Goal: Information Seeking & Learning: Learn about a topic

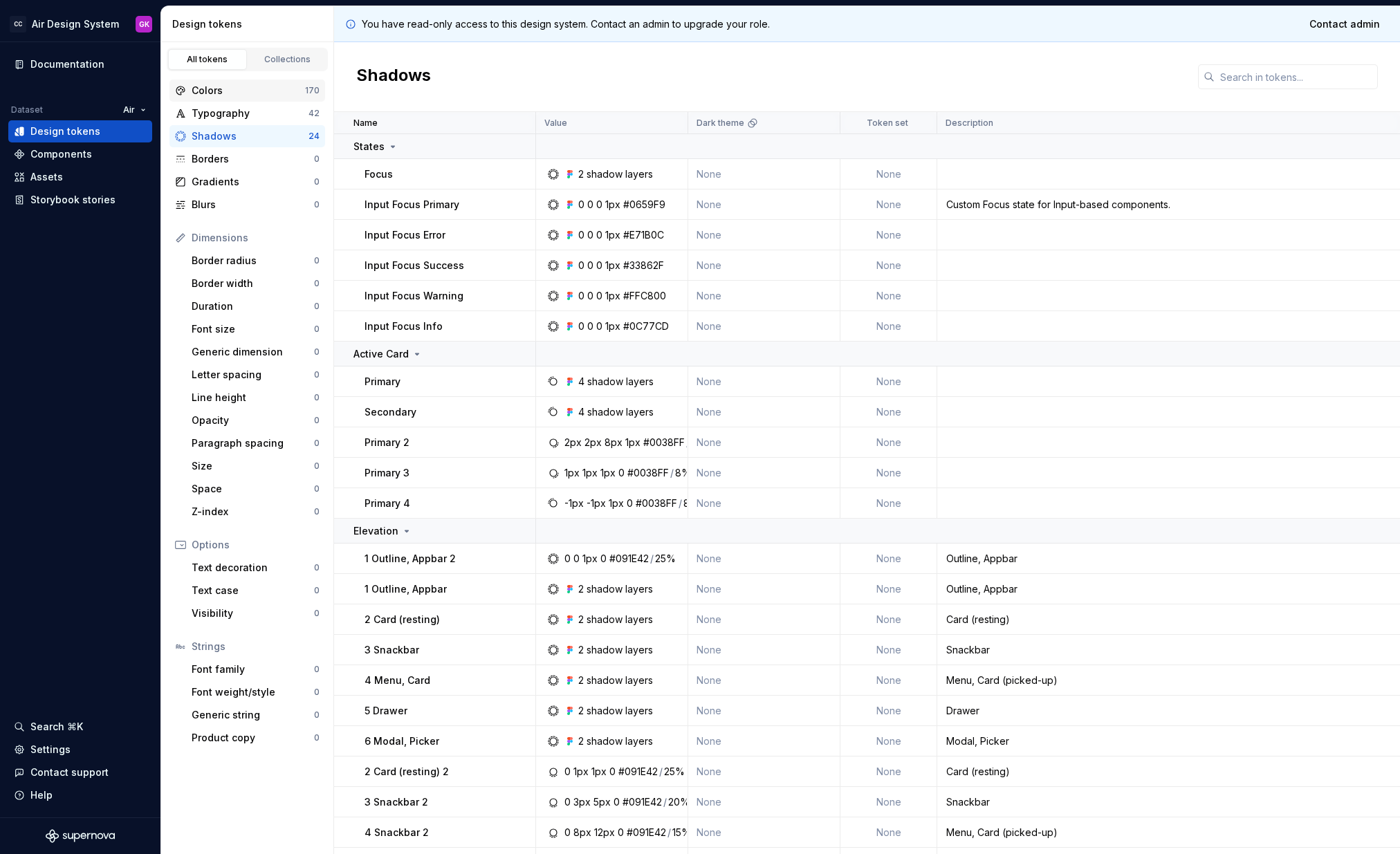
click at [231, 100] on div "Colors 170" at bounding box center [247, 90] width 156 height 22
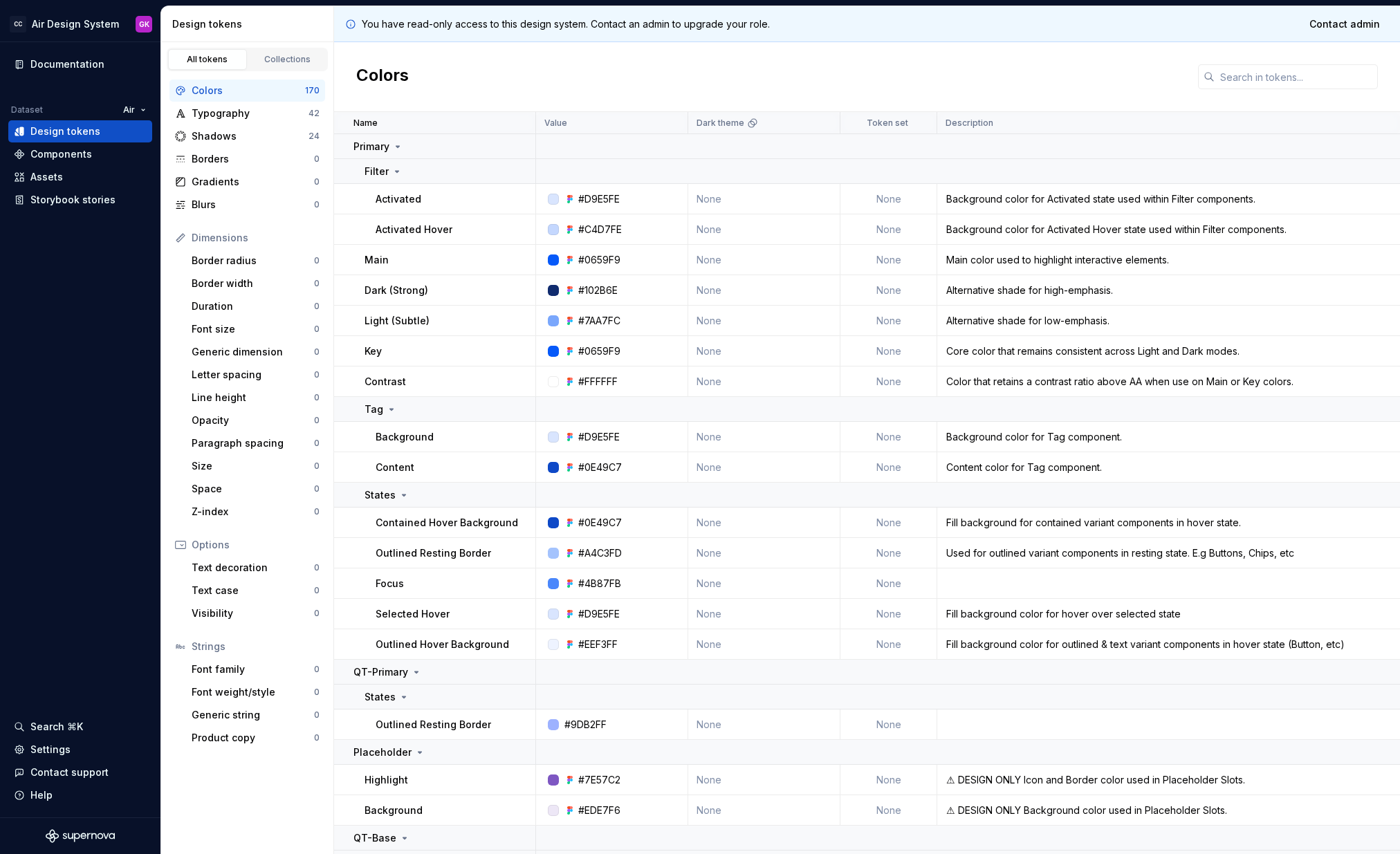
click at [231, 98] on div "Colors 170" at bounding box center [247, 90] width 156 height 22
click at [83, 60] on div "Documentation" at bounding box center [67, 64] width 74 height 14
click at [403, 149] on div "Primary" at bounding box center [444, 147] width 181 height 14
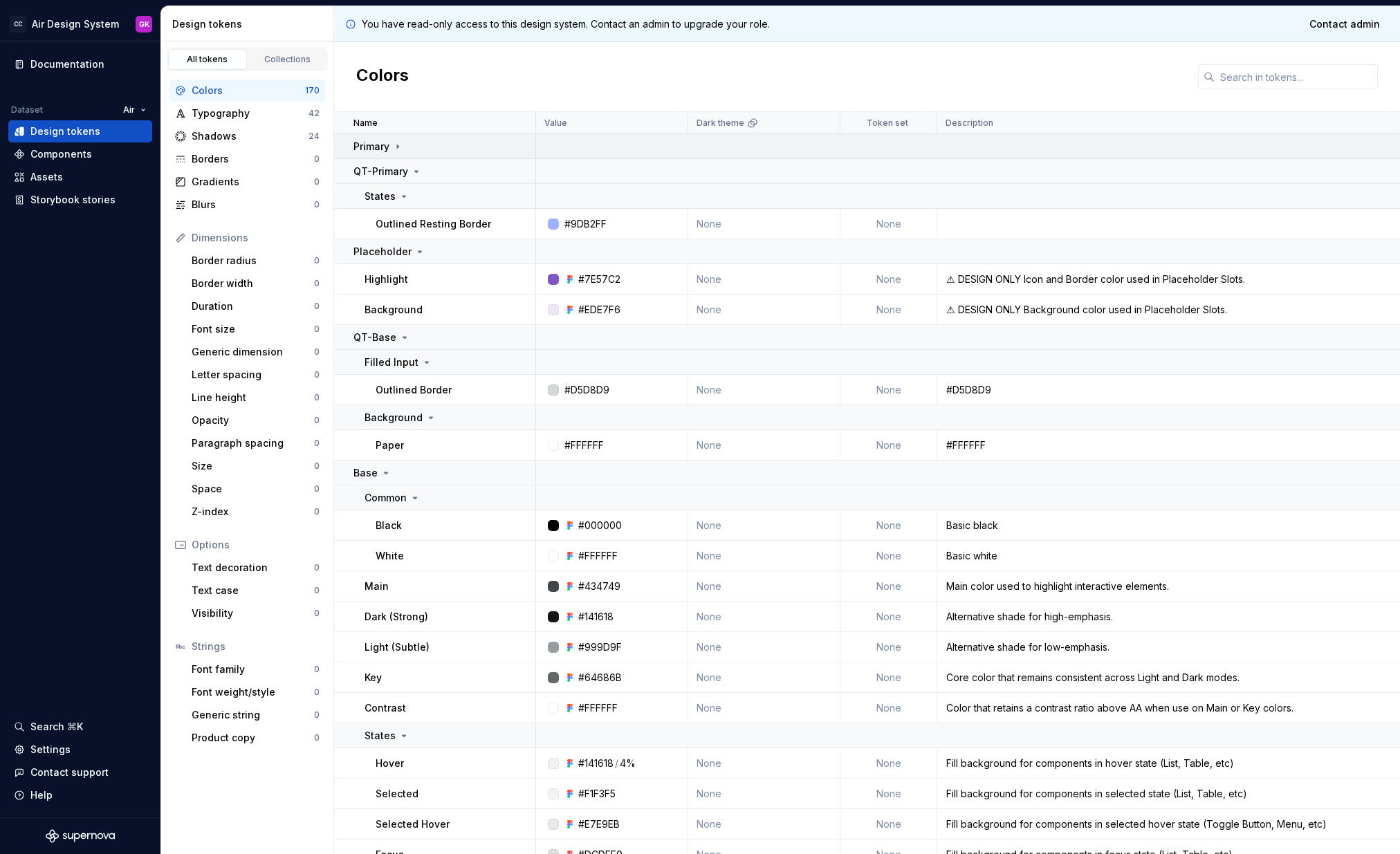
click at [403, 149] on div "Primary" at bounding box center [444, 147] width 181 height 14
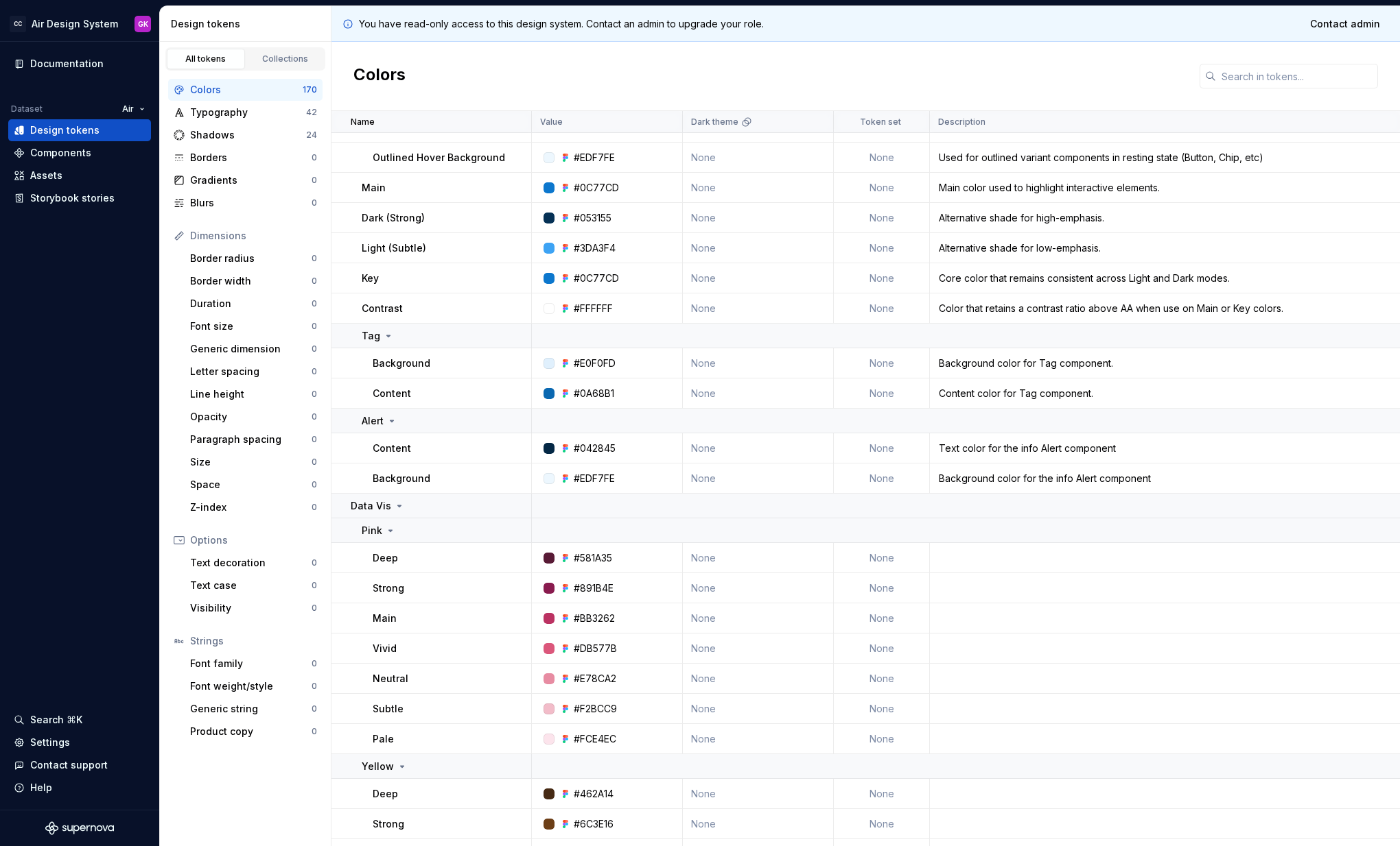
scroll to position [4199, 0]
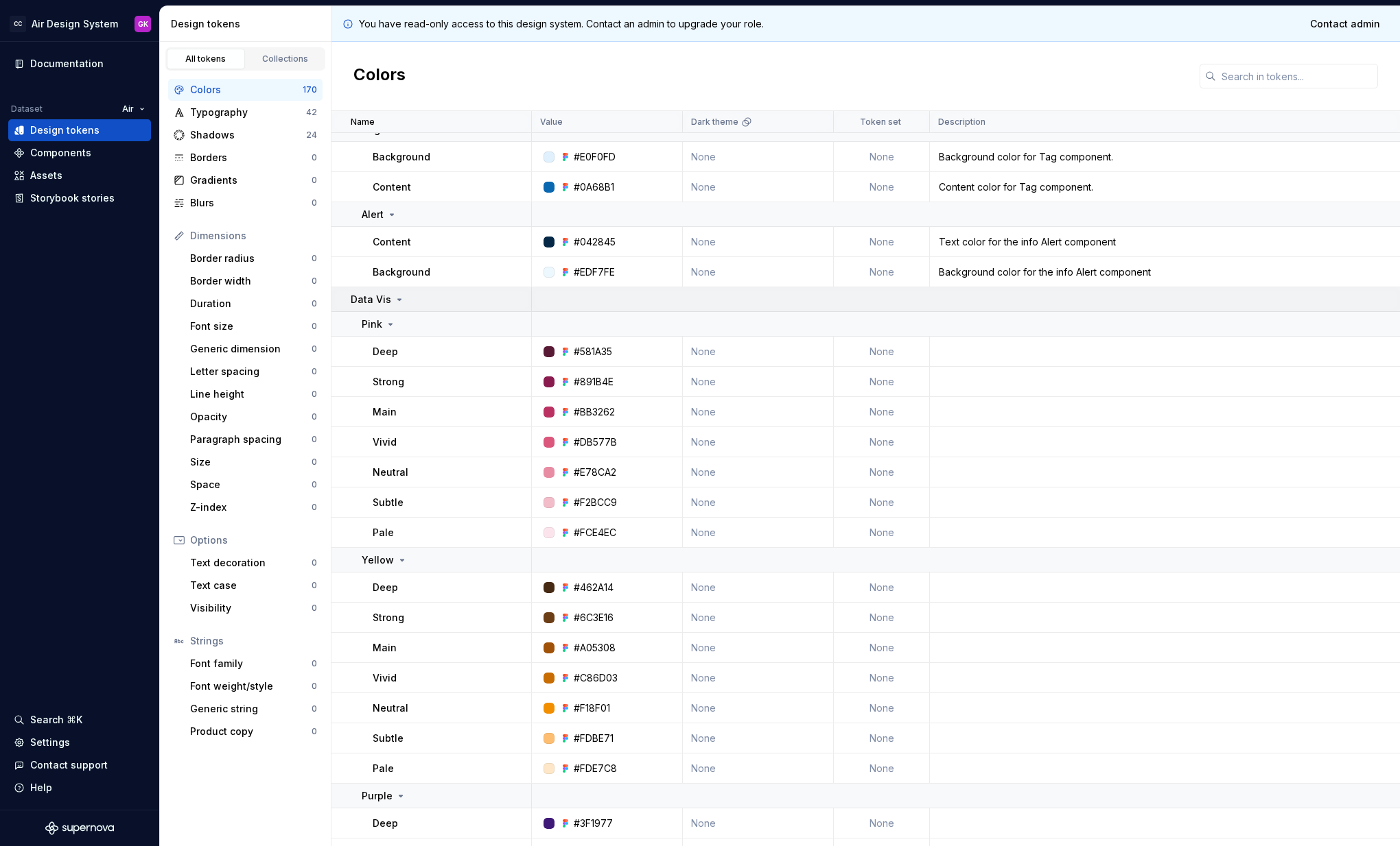
click at [395, 300] on icon at bounding box center [399, 299] width 11 height 11
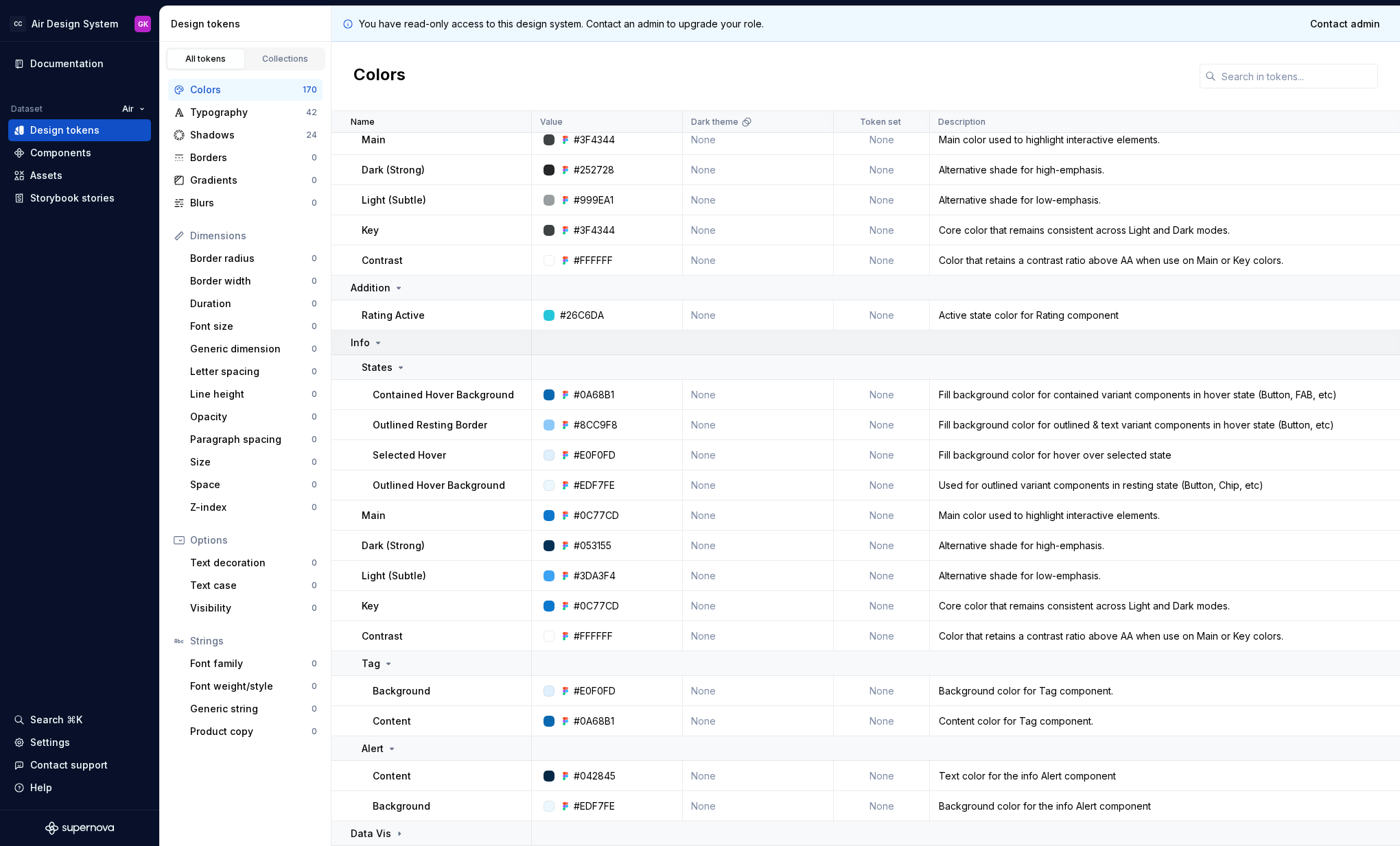
click at [379, 342] on icon at bounding box center [378, 343] width 11 height 11
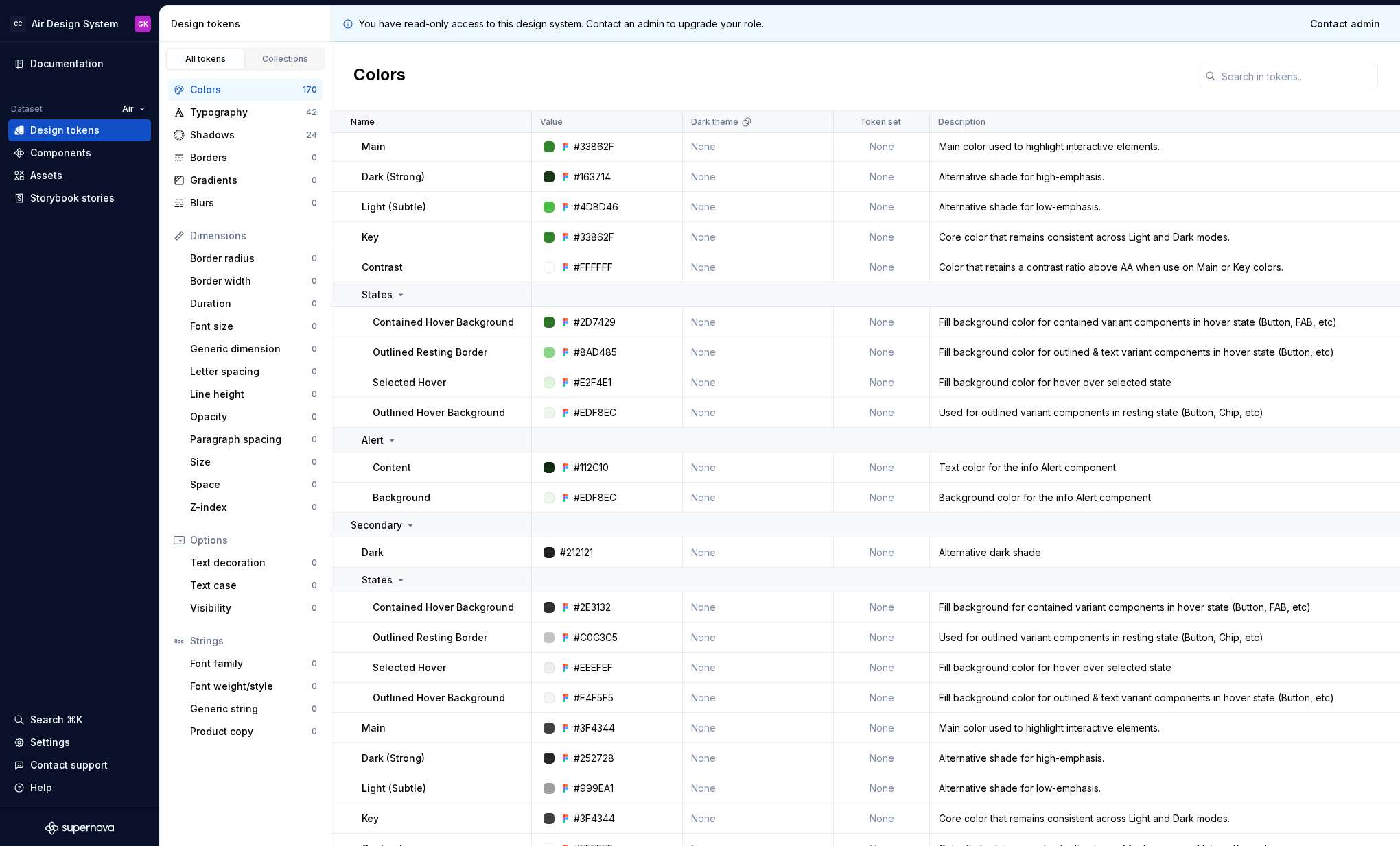
scroll to position [3199, 0]
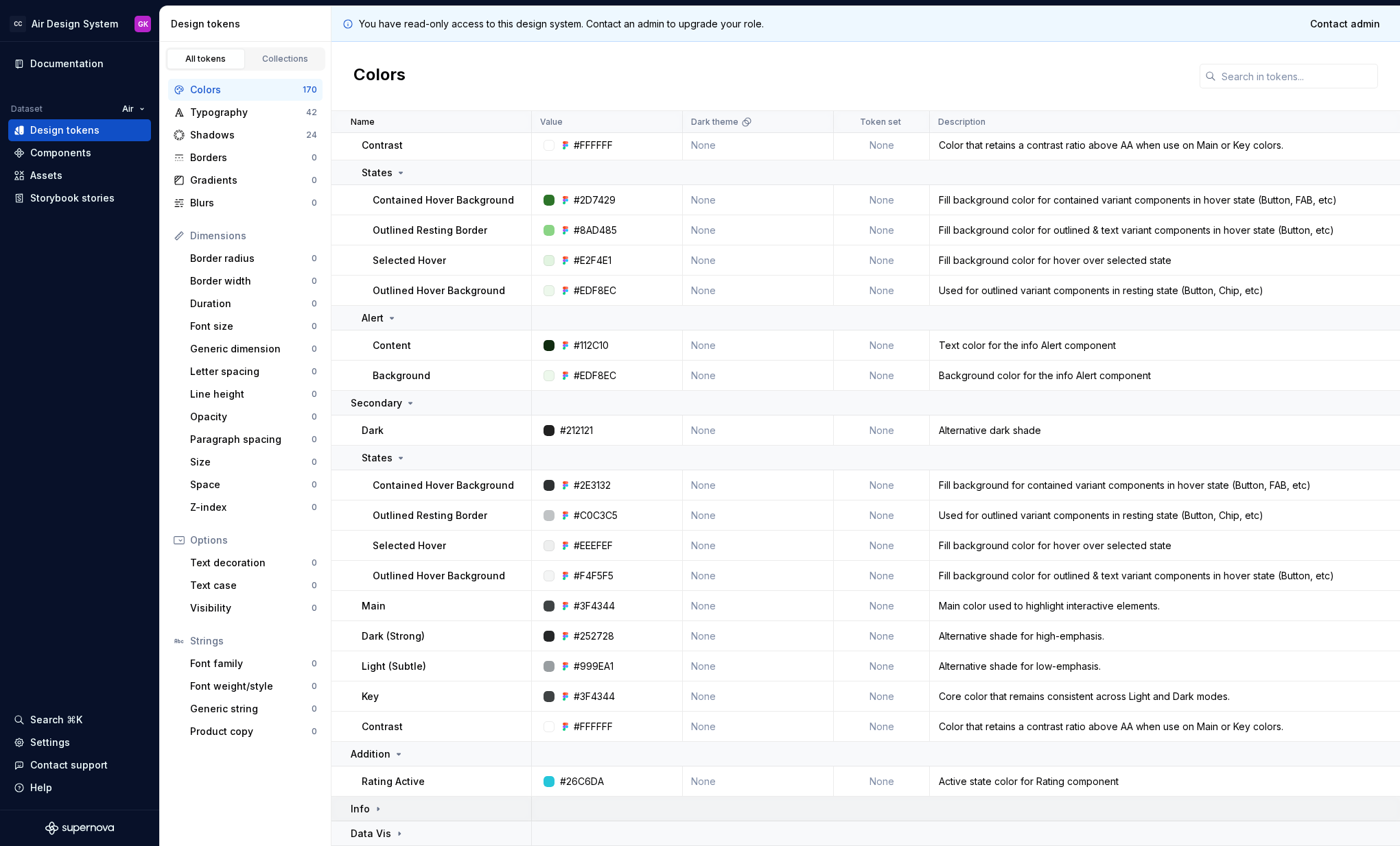
click at [377, 806] on icon at bounding box center [378, 809] width 11 height 11
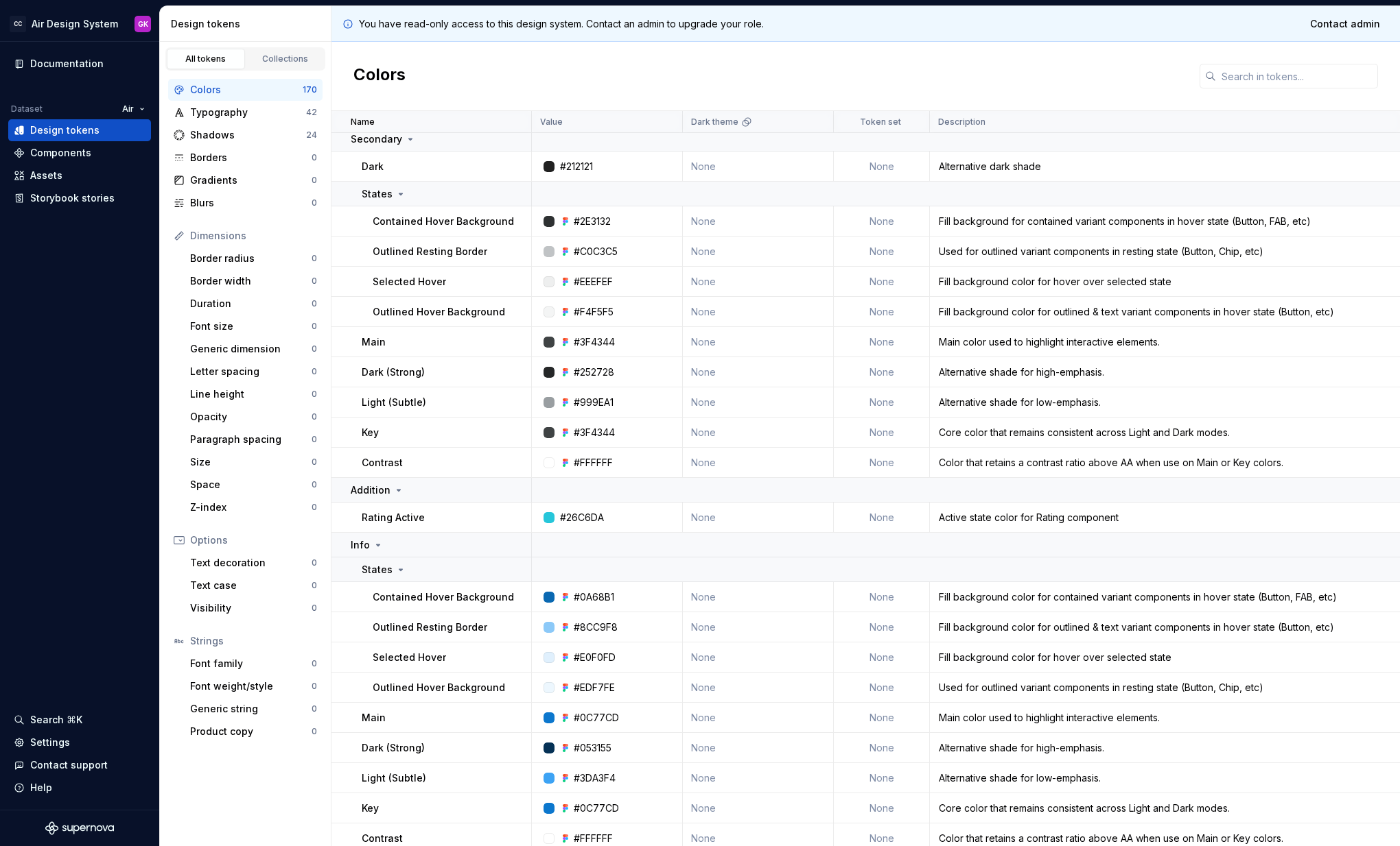
scroll to position [3665, 0]
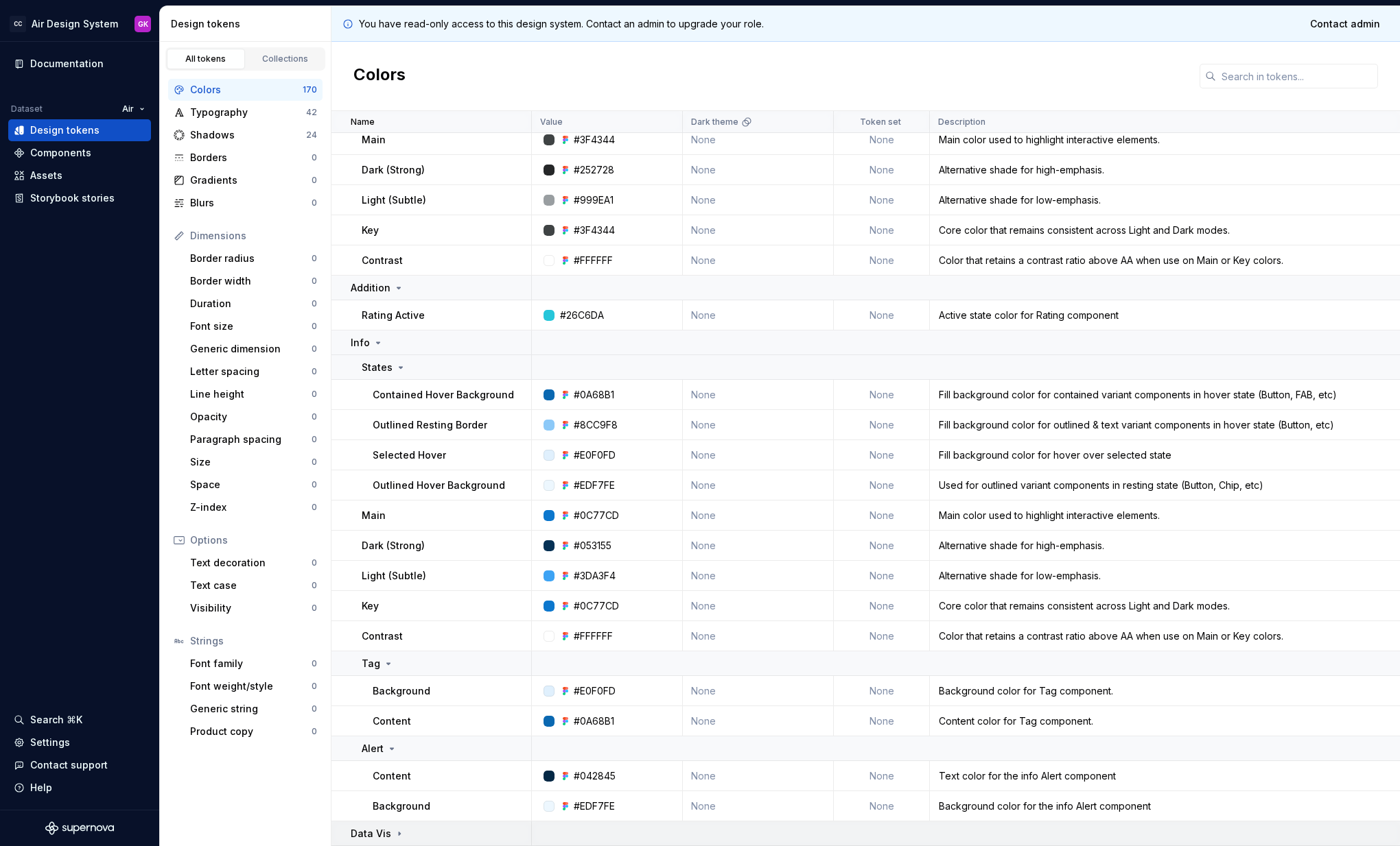
click at [395, 832] on icon at bounding box center [399, 833] width 11 height 11
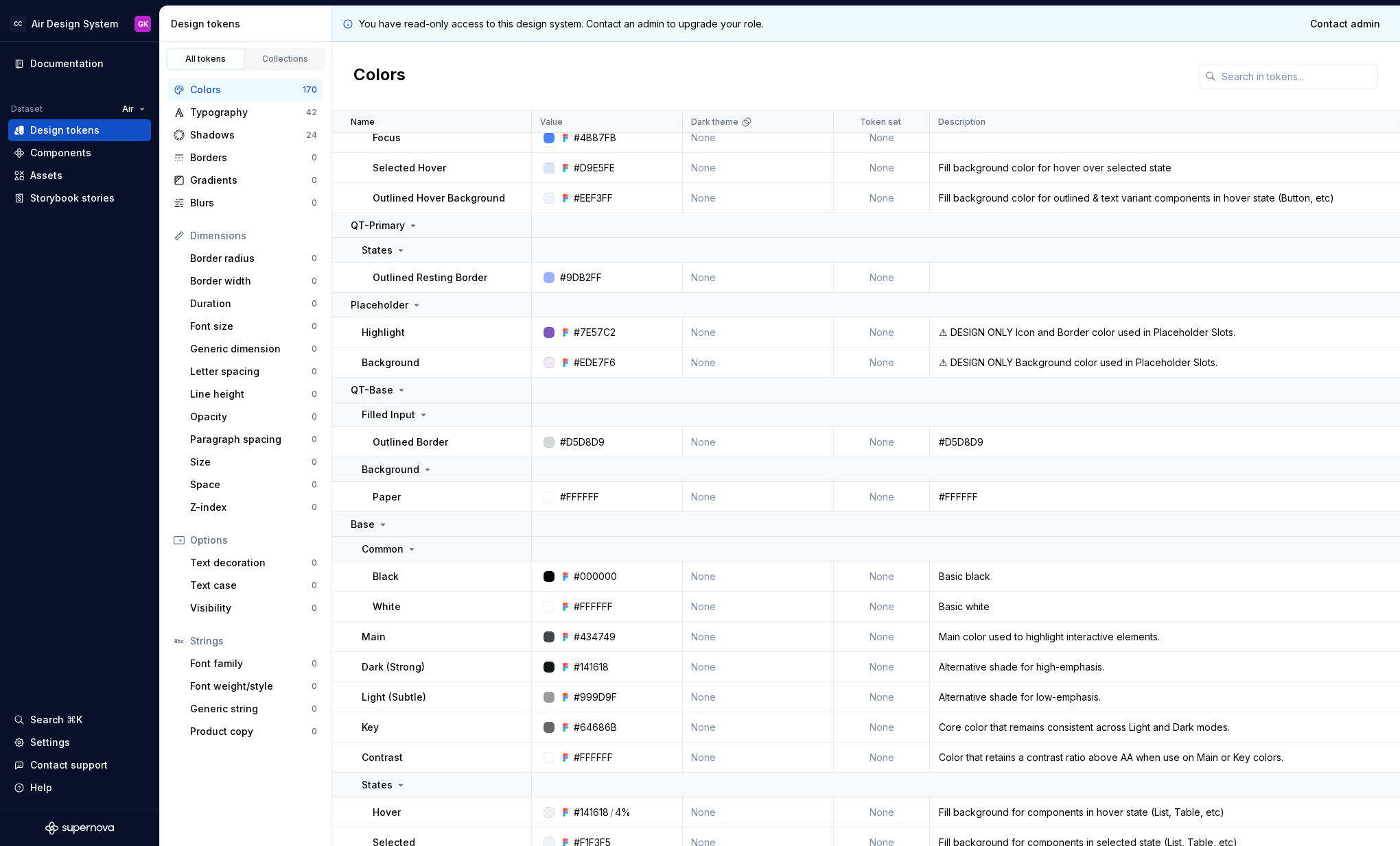
scroll to position [449, 0]
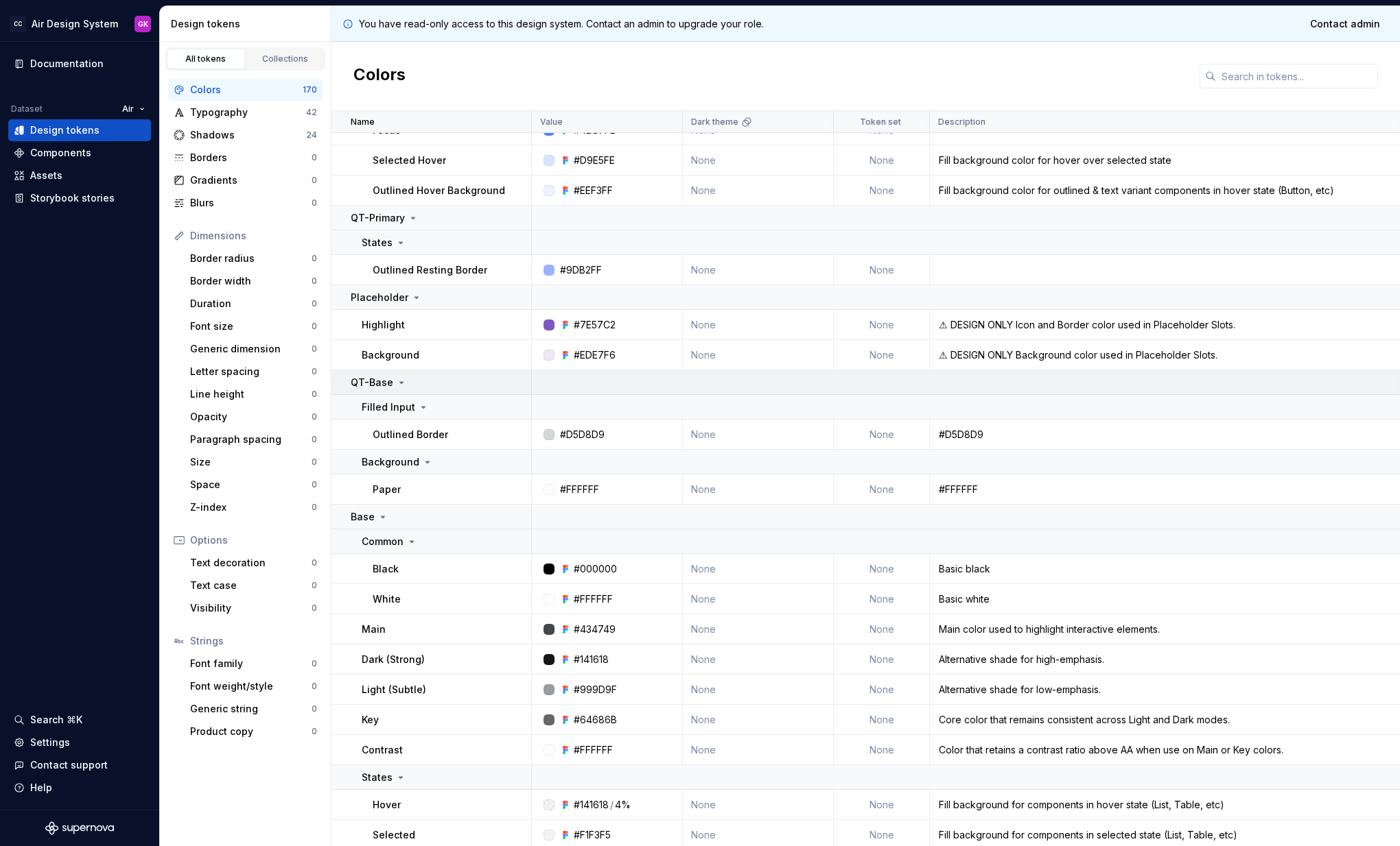
click at [404, 381] on div "QT-Base" at bounding box center [440, 382] width 180 height 14
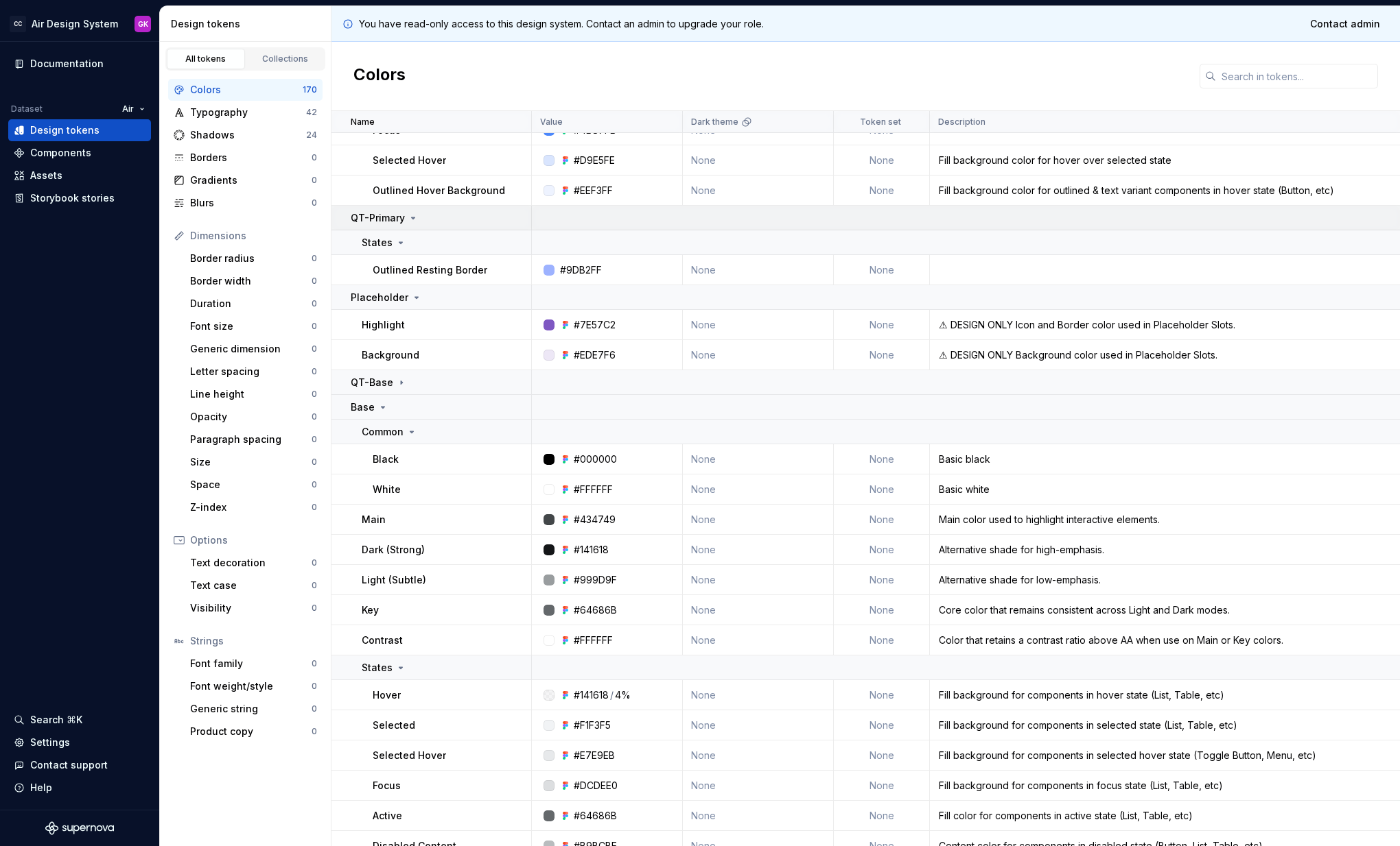
click at [413, 217] on icon at bounding box center [413, 218] width 4 height 1
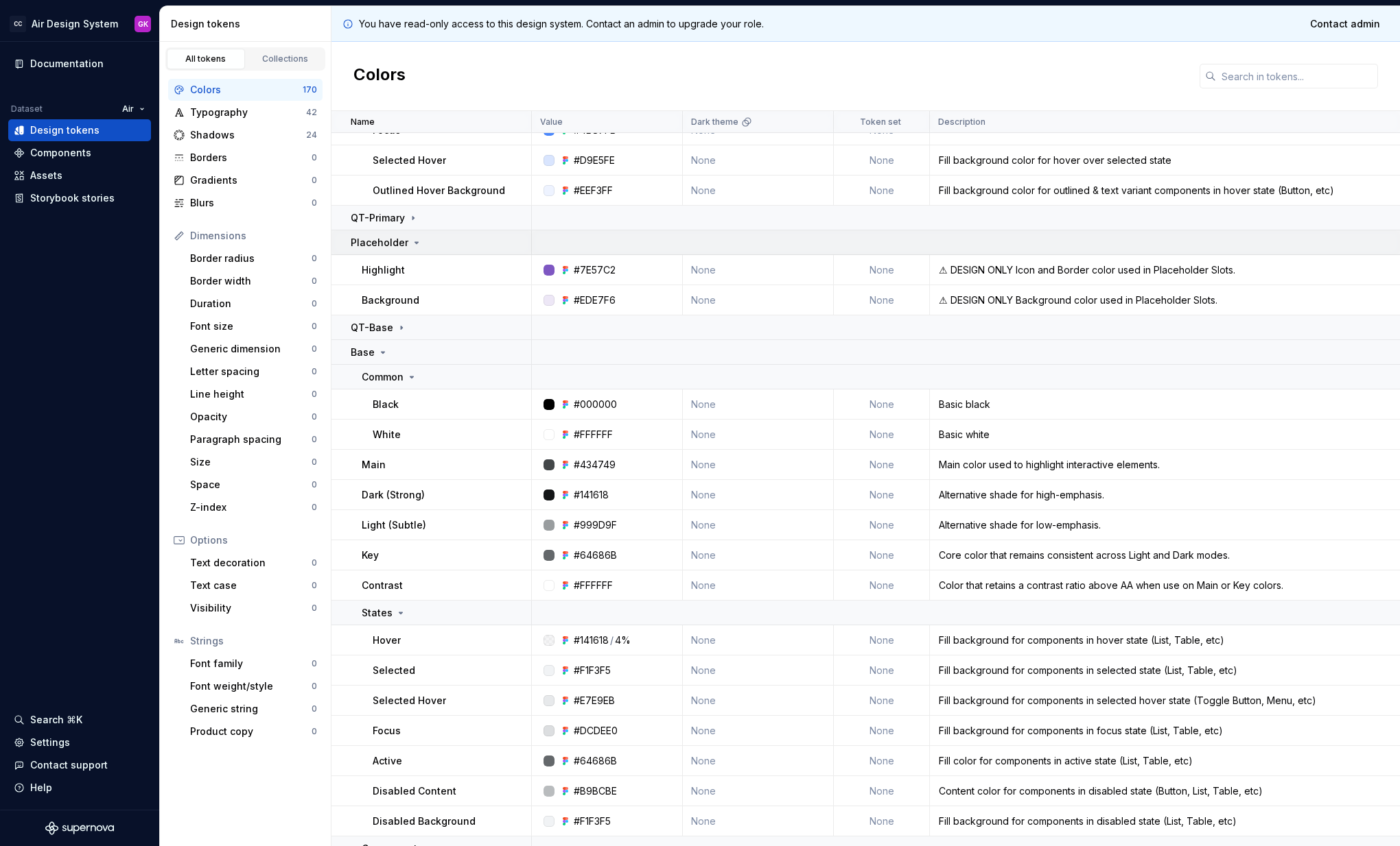
click at [415, 244] on icon at bounding box center [416, 242] width 11 height 11
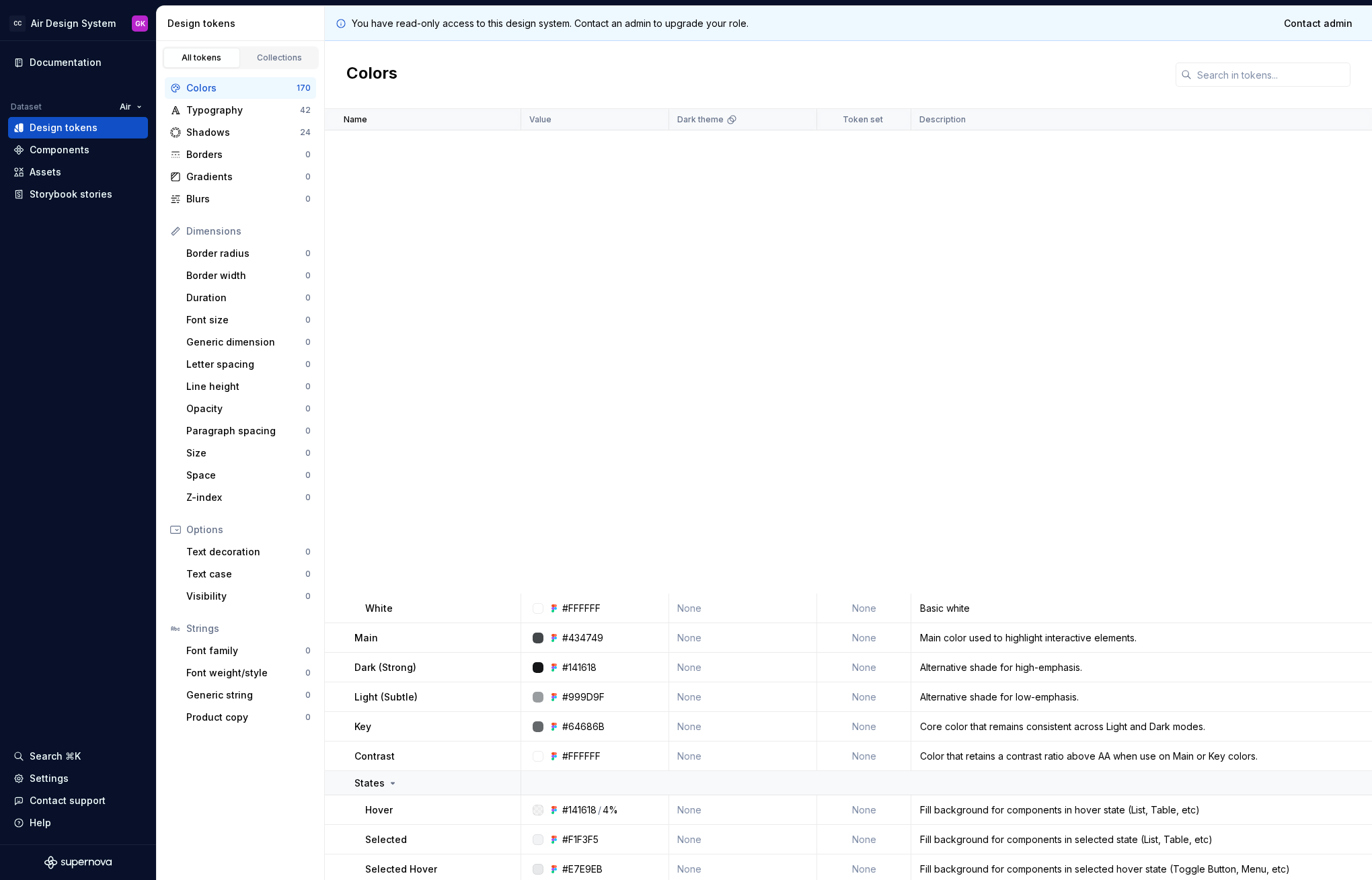
scroll to position [0, 0]
